Goal: Navigation & Orientation: Find specific page/section

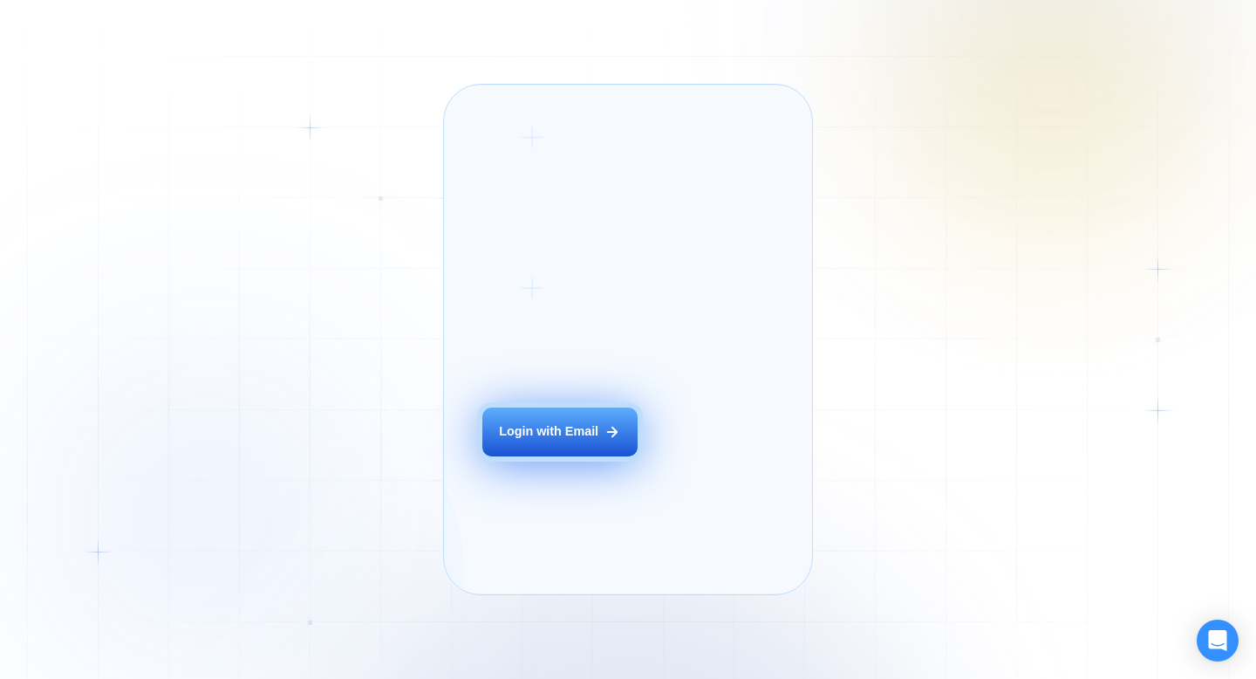
click at [588, 444] on button "Login with Email" at bounding box center [559, 431] width 155 height 49
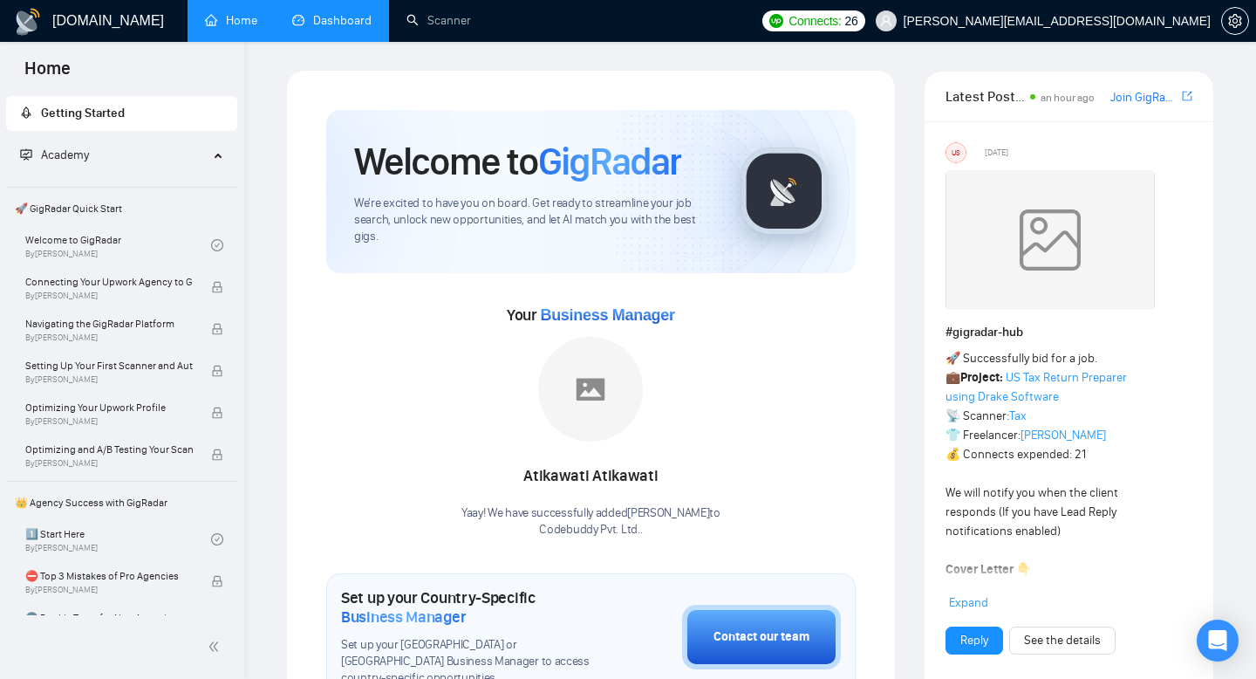
click at [327, 28] on link "Dashboard" at bounding box center [331, 20] width 79 height 15
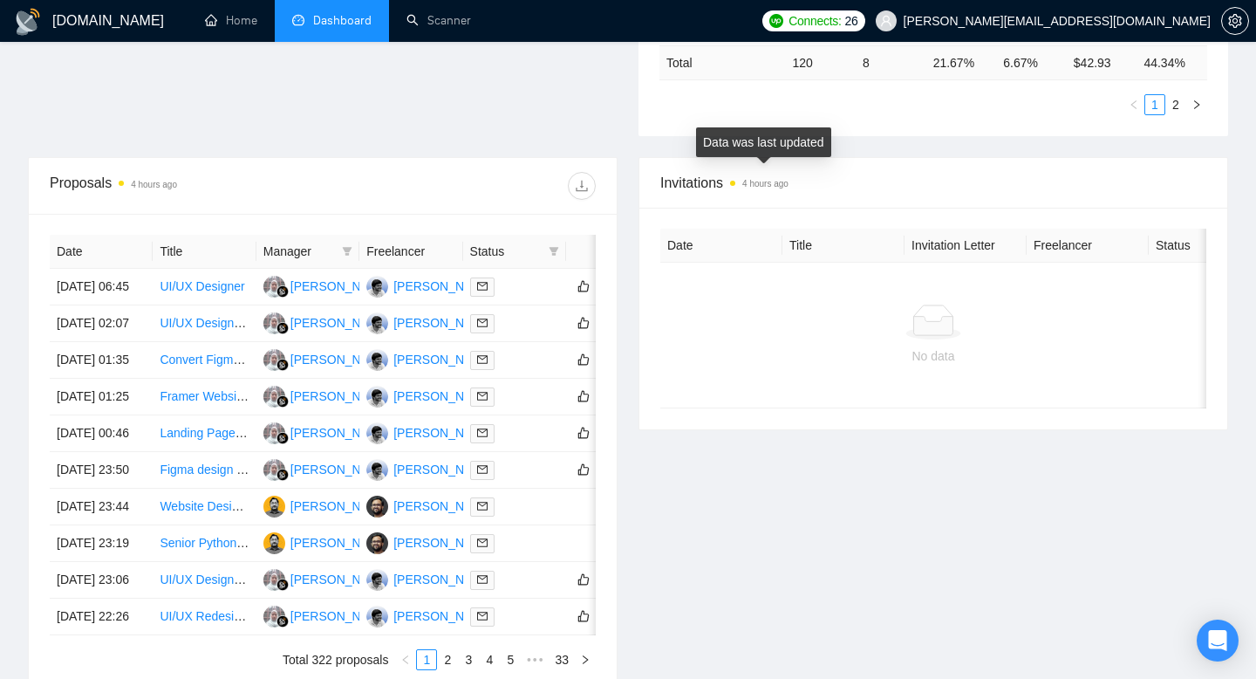
click at [733, 183] on span at bounding box center [732, 183] width 5 height 5
